Goal: Check status

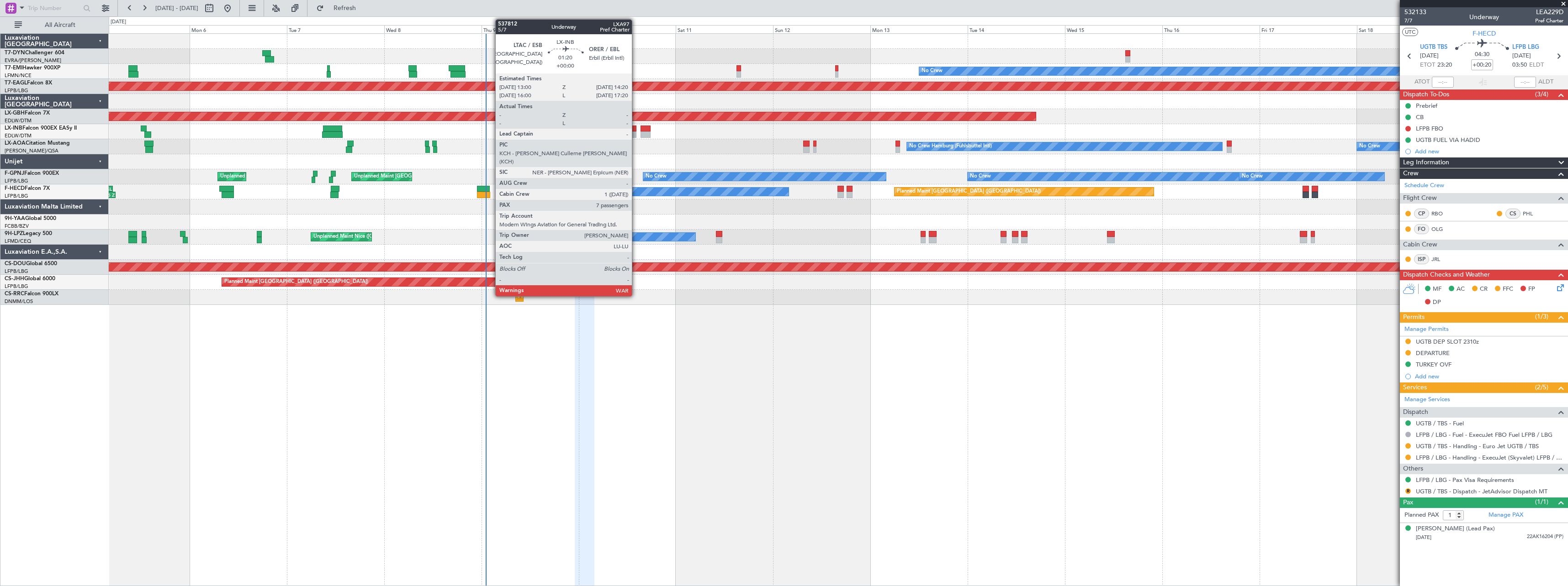
click at [635, 128] on div at bounding box center [634, 129] width 5 height 6
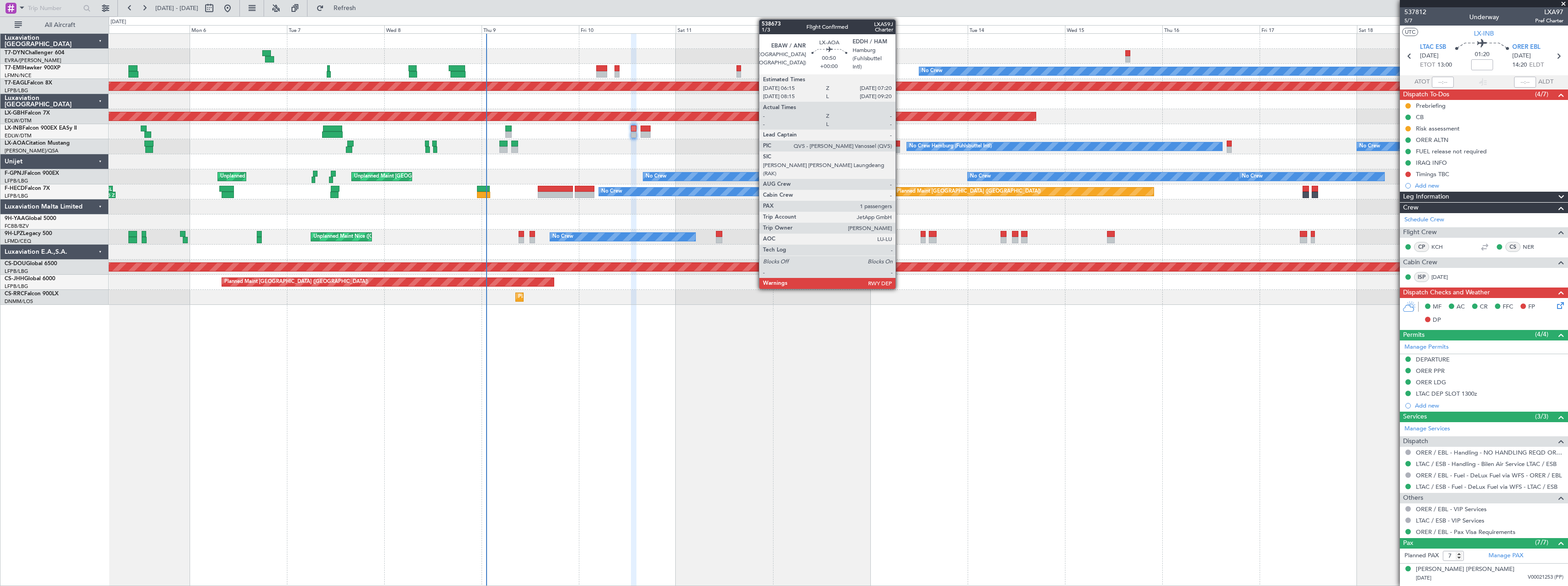
click at [900, 149] on div at bounding box center [897, 149] width 5 height 6
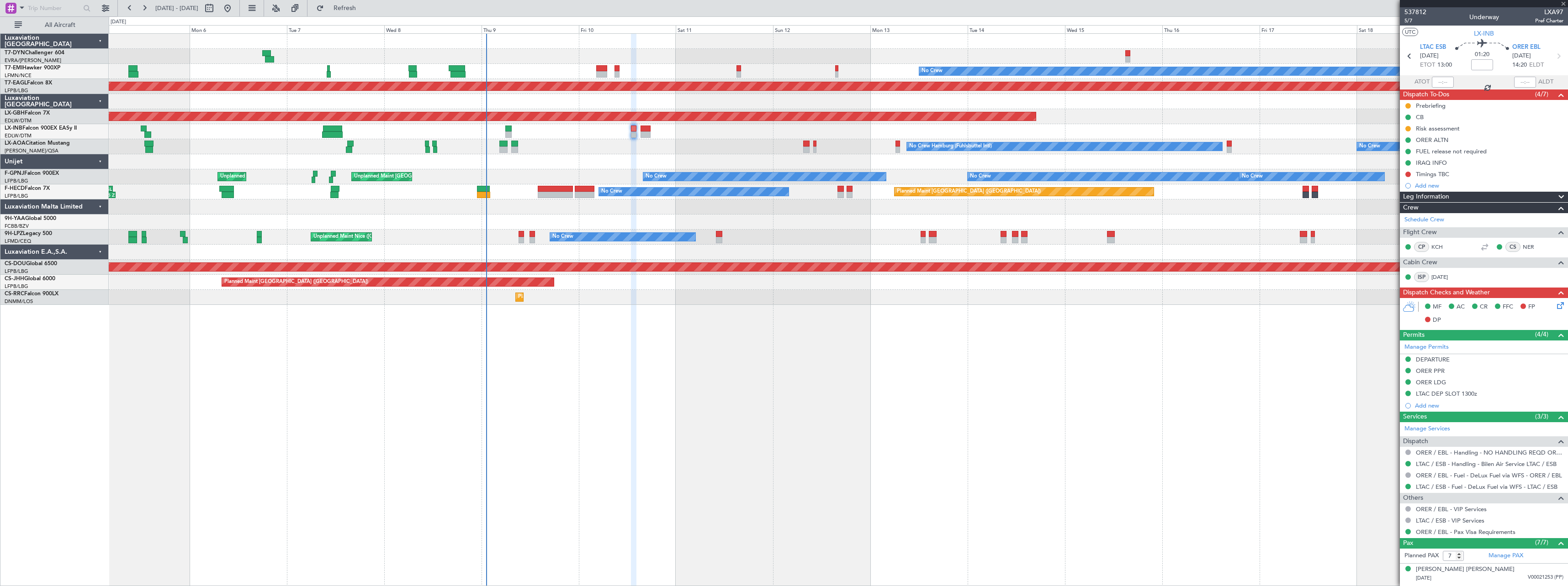
type input "1"
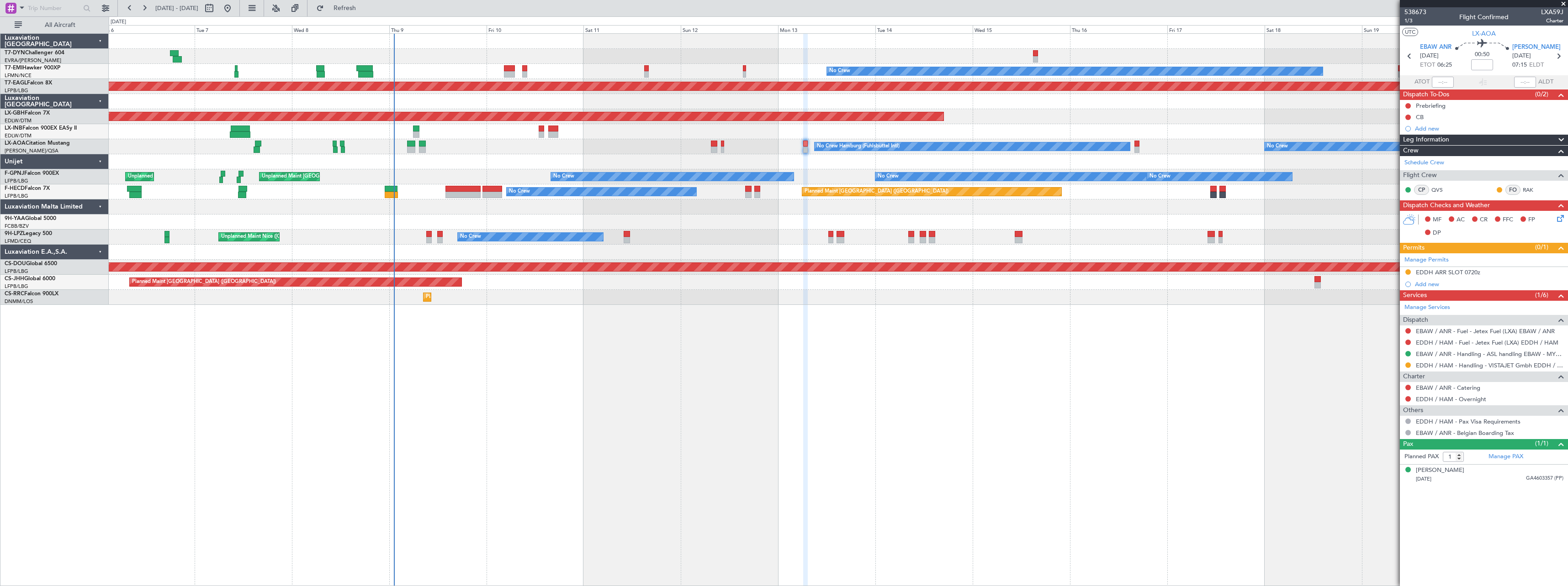
click at [532, 289] on div "Planned Maint Paris (Le Bourget) - - LEZG 15:00 Z KNUQ 02:35 Z" at bounding box center [838, 283] width 1459 height 15
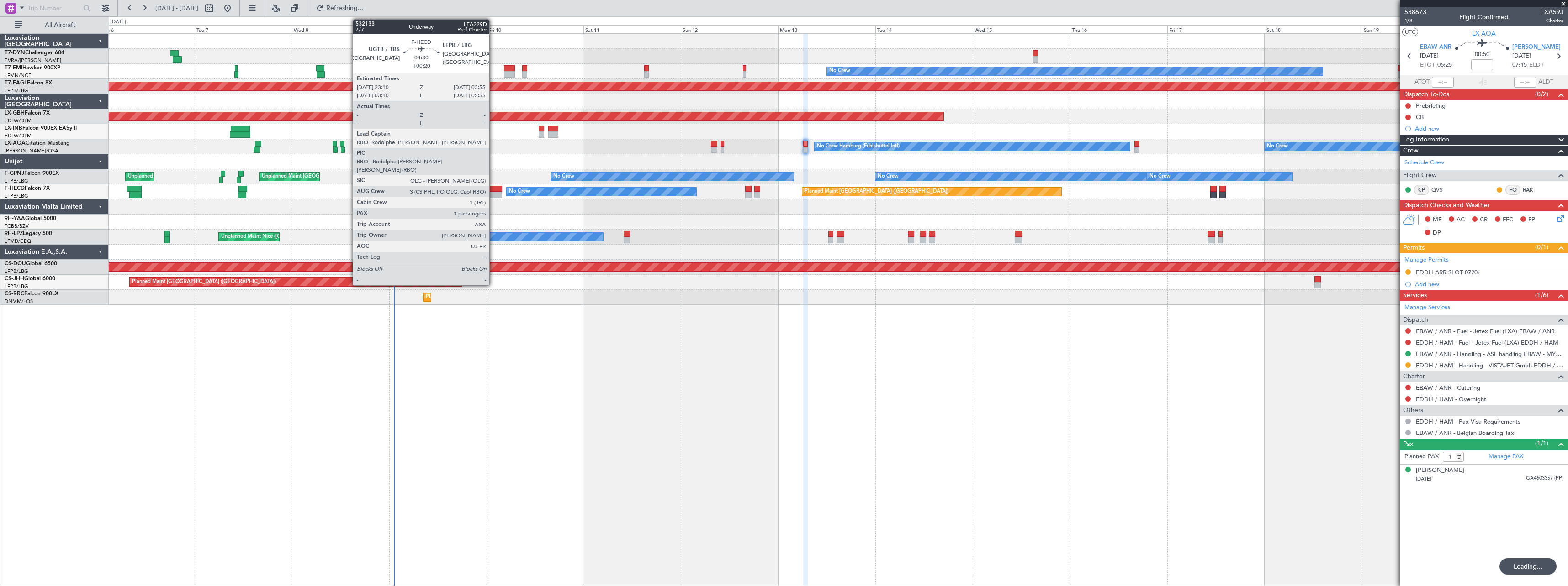
click at [493, 189] on div at bounding box center [492, 189] width 20 height 6
click at [496, 189] on div at bounding box center [492, 189] width 20 height 6
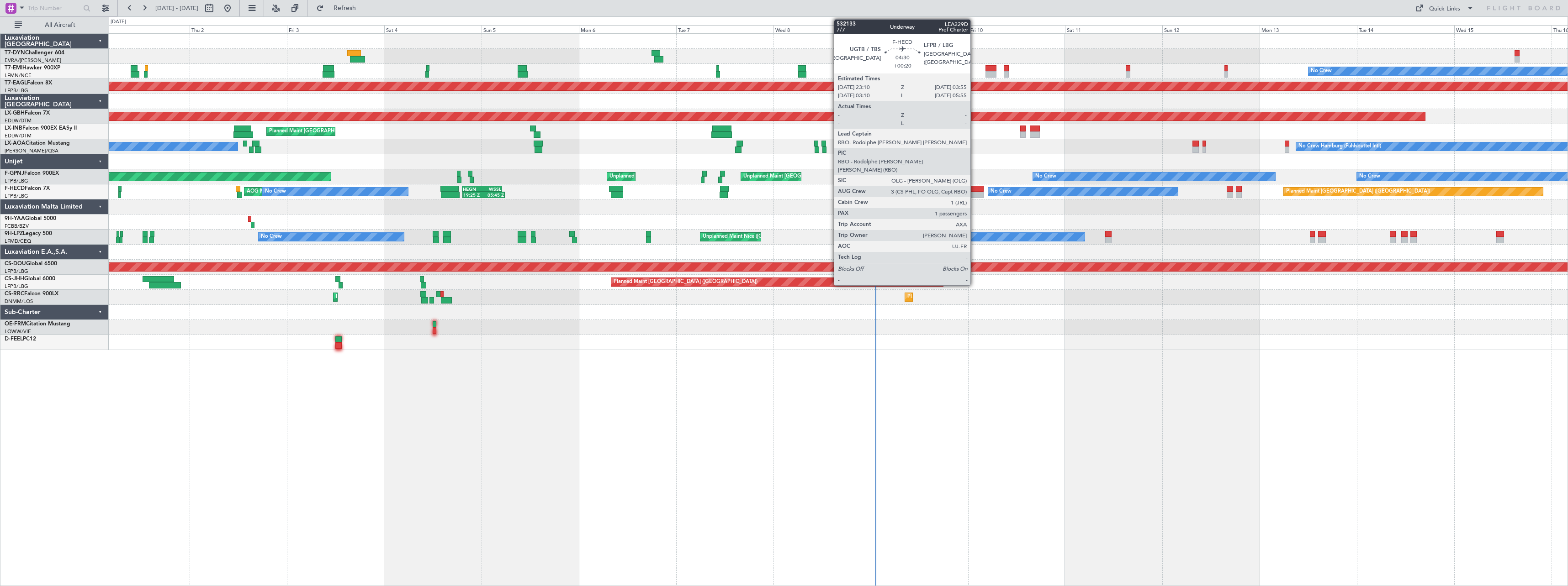
click at [975, 188] on div at bounding box center [974, 189] width 20 height 6
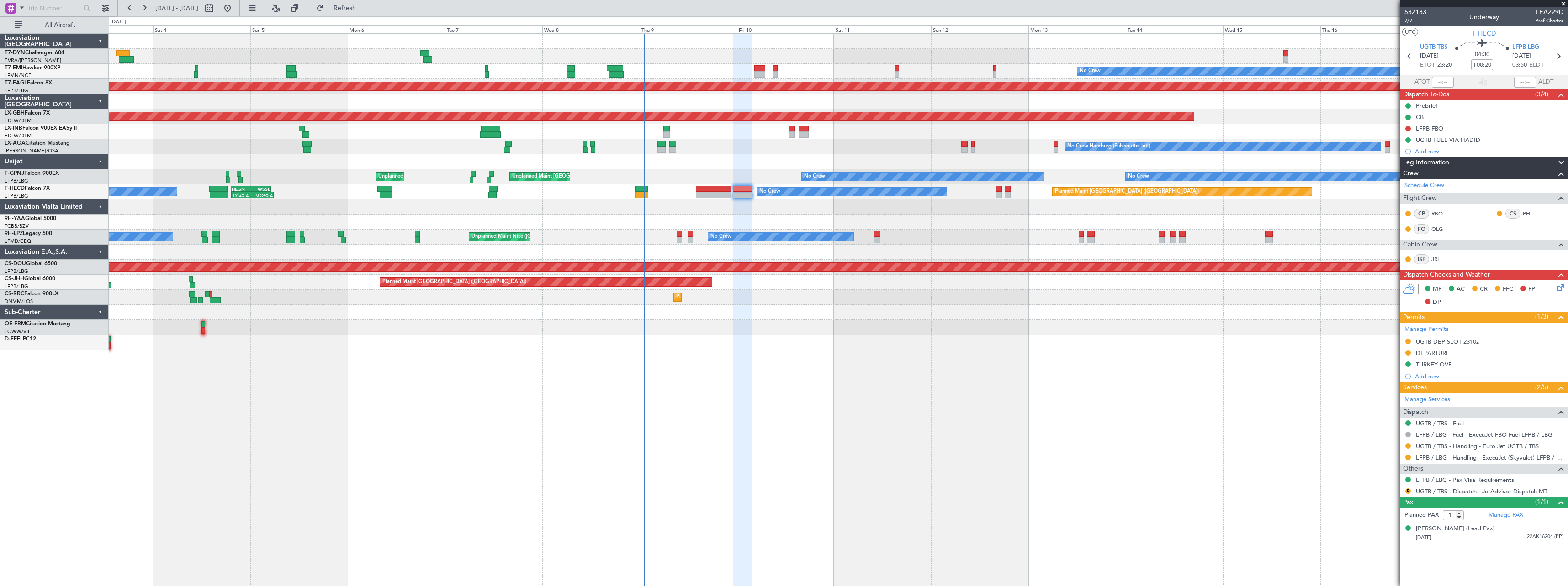
click at [1023, 302] on div "No Crew Planned Maint [GEOGRAPHIC_DATA] (Al Maktoum Intl) Planned Maint Nurnber…" at bounding box center [838, 191] width 1459 height 316
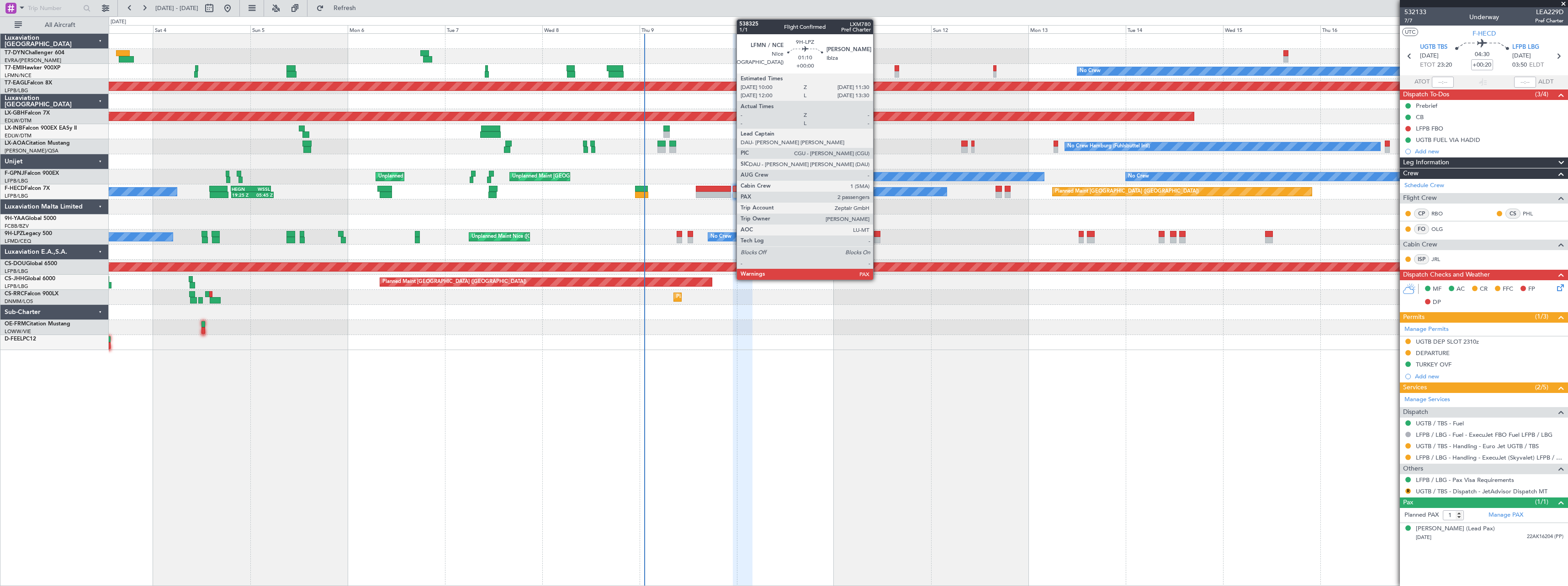
click at [877, 234] on div at bounding box center [877, 234] width 6 height 6
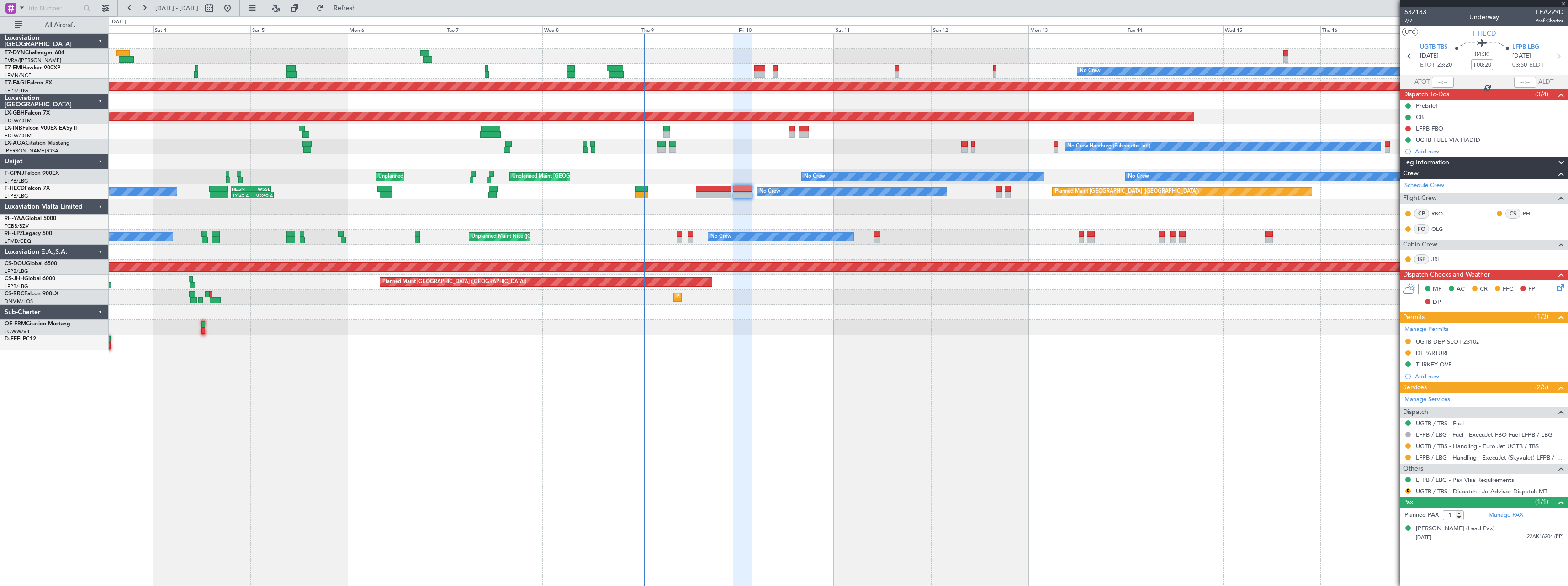
type input "2"
